Goal: Transaction & Acquisition: Purchase product/service

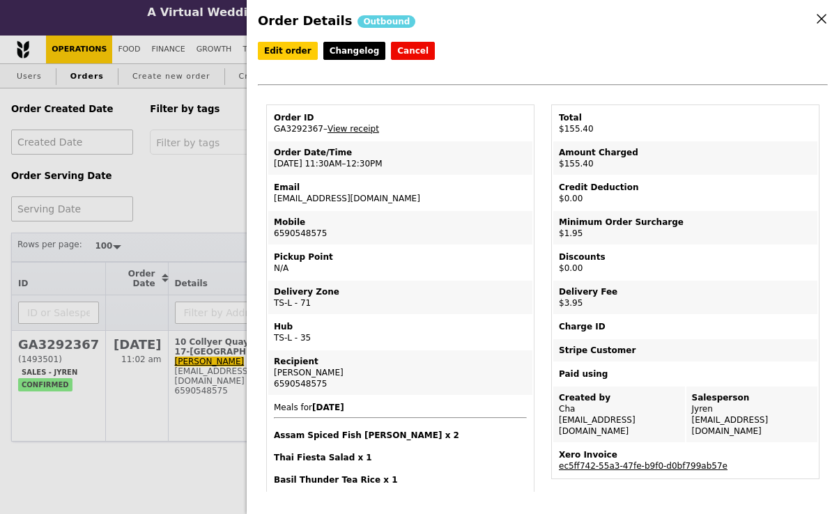
select select "100"
drag, startPoint x: 0, startPoint y: 0, endPoint x: 204, endPoint y: 169, distance: 264.8
click at [204, 169] on div "Order Details Outbound Edit order Changelog Cancel Order ID GA3292367 – View re…" at bounding box center [419, 257] width 839 height 514
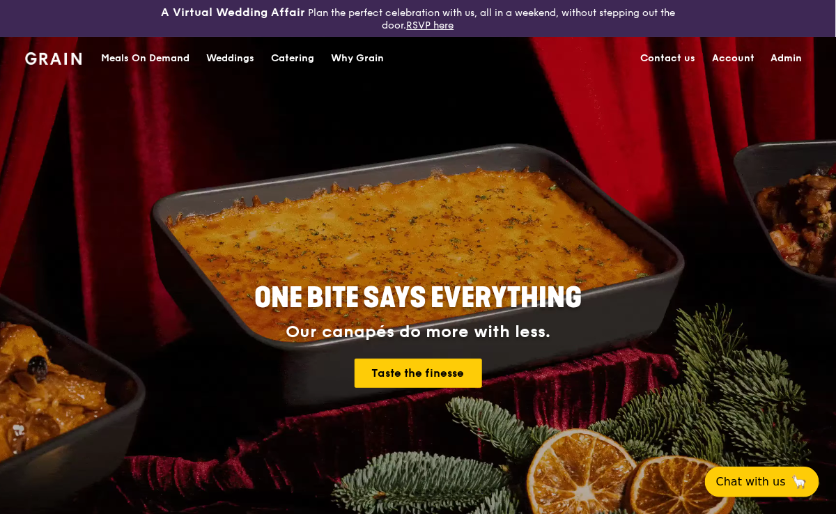
click at [167, 53] on div "Meals On Demand" at bounding box center [145, 59] width 89 height 42
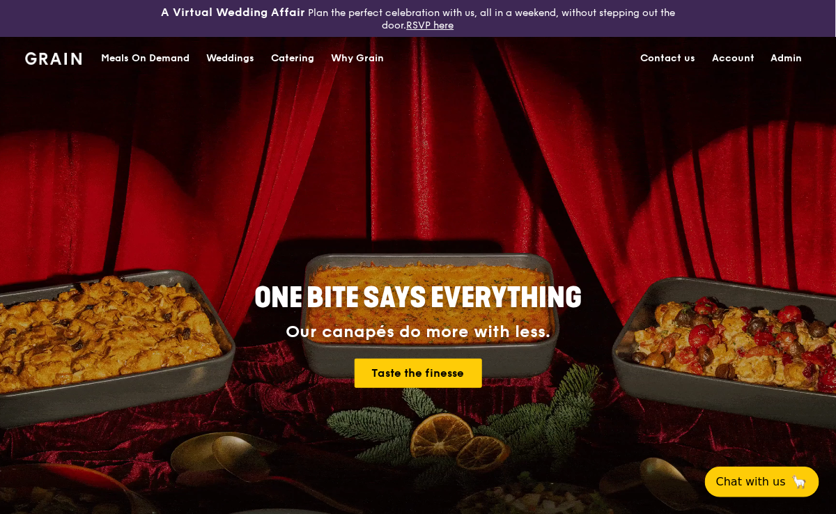
click at [286, 53] on div "Catering" at bounding box center [292, 59] width 43 height 42
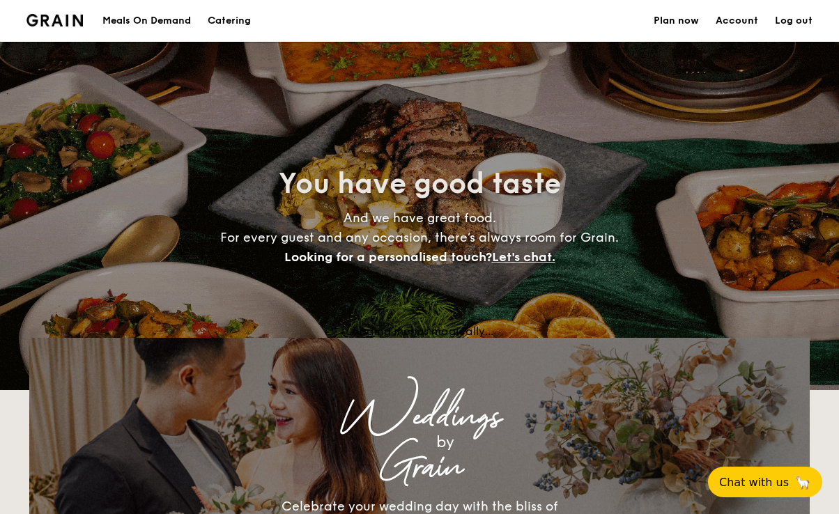
select select
